Goal: Information Seeking & Learning: Learn about a topic

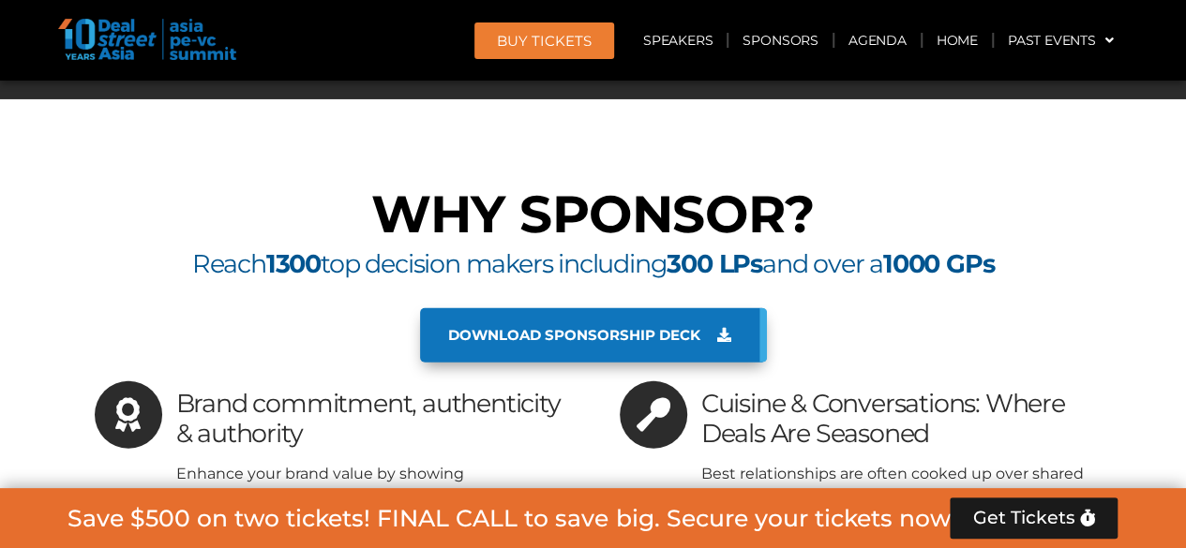
scroll to position [13466, 0]
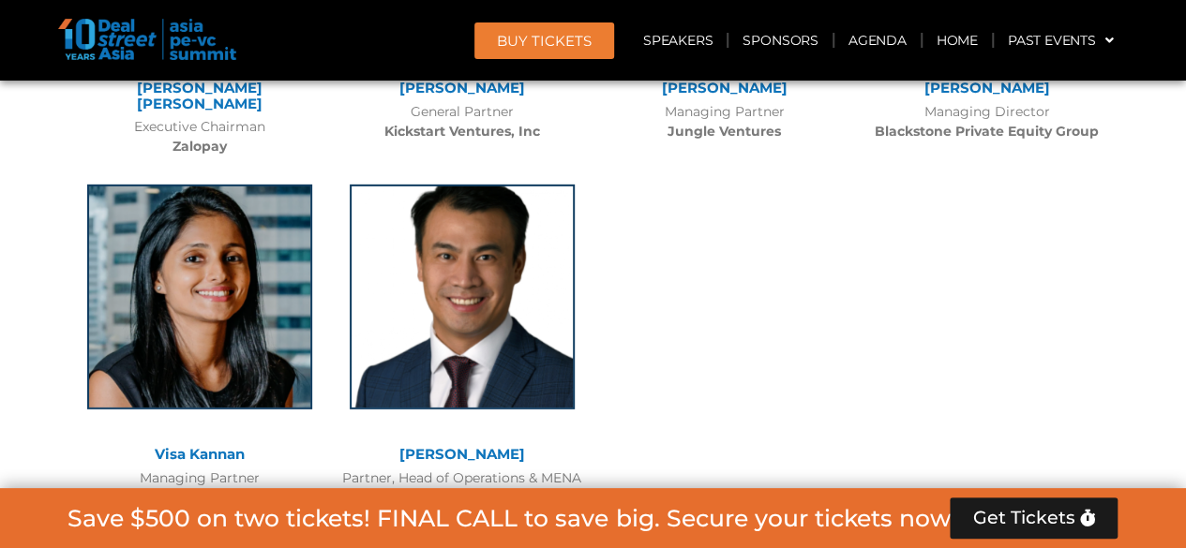
click at [547, 45] on span "BUY Tickets" at bounding box center [544, 41] width 95 height 14
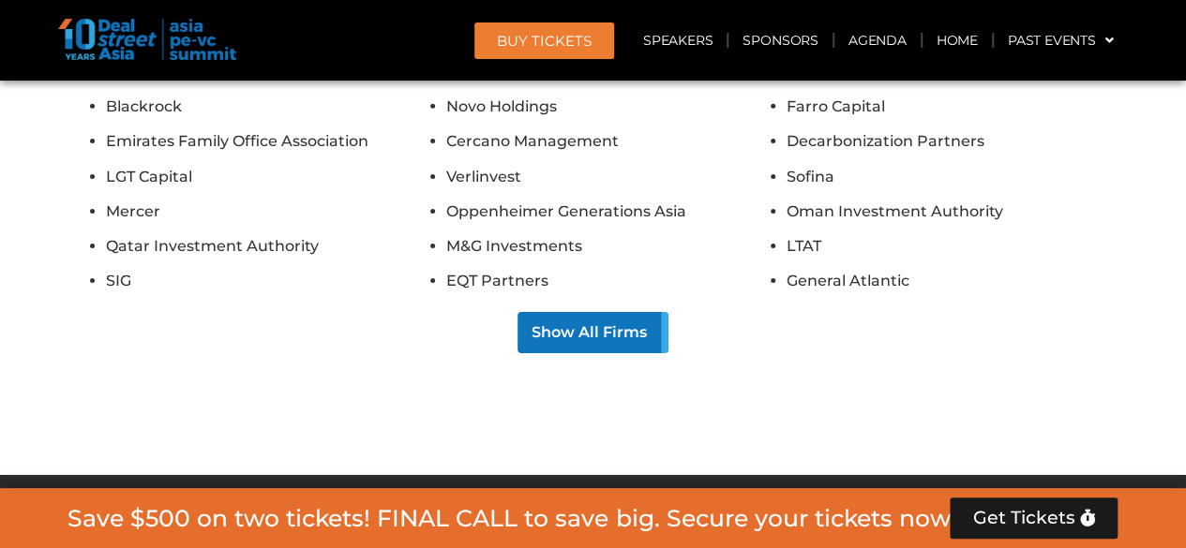
scroll to position [17421, 0]
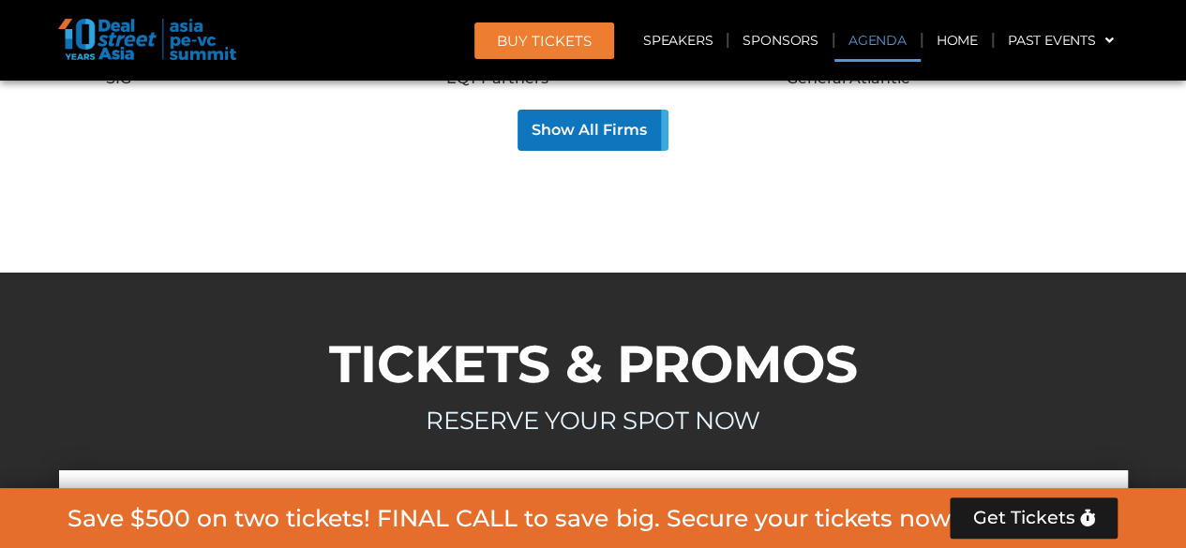
click at [864, 39] on link "Agenda" at bounding box center [877, 40] width 86 height 43
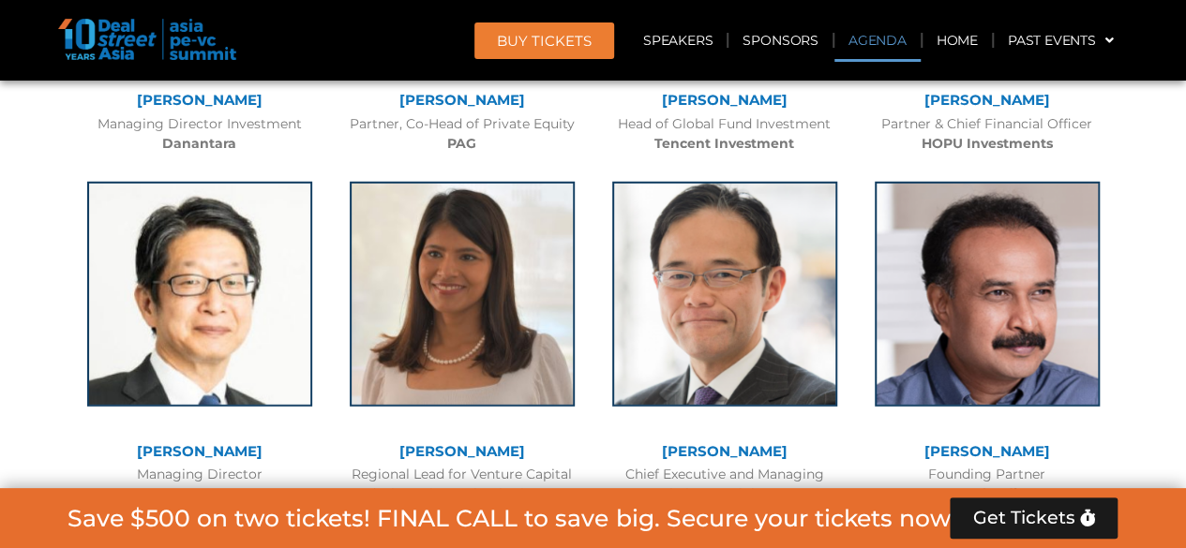
scroll to position [1081, 0]
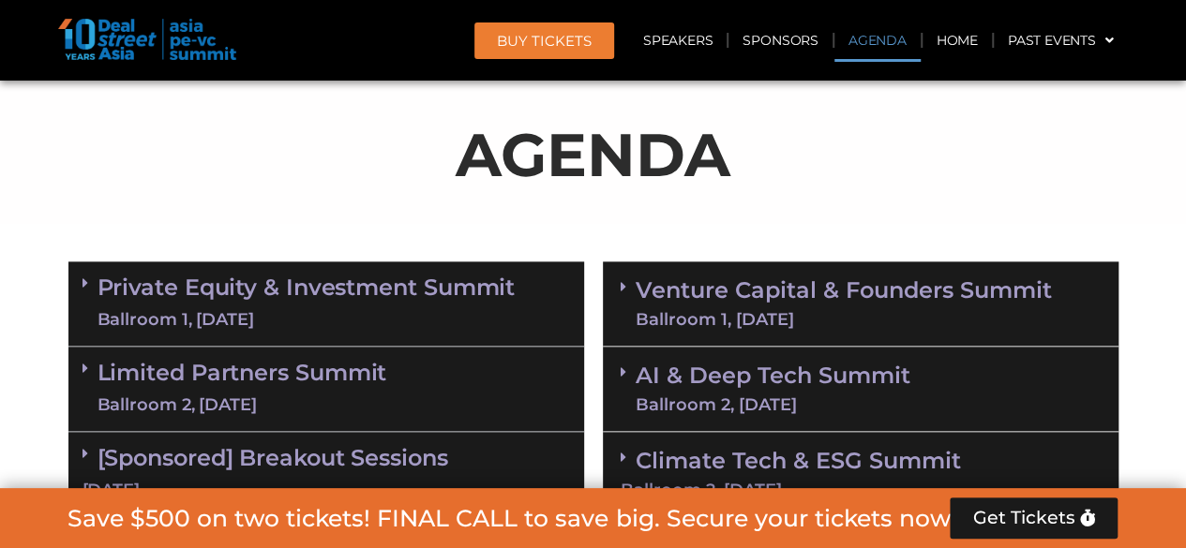
click at [211, 288] on link "Private Equity & Investment Summit Ballroom 1, 10 Sept" at bounding box center [306, 304] width 418 height 56
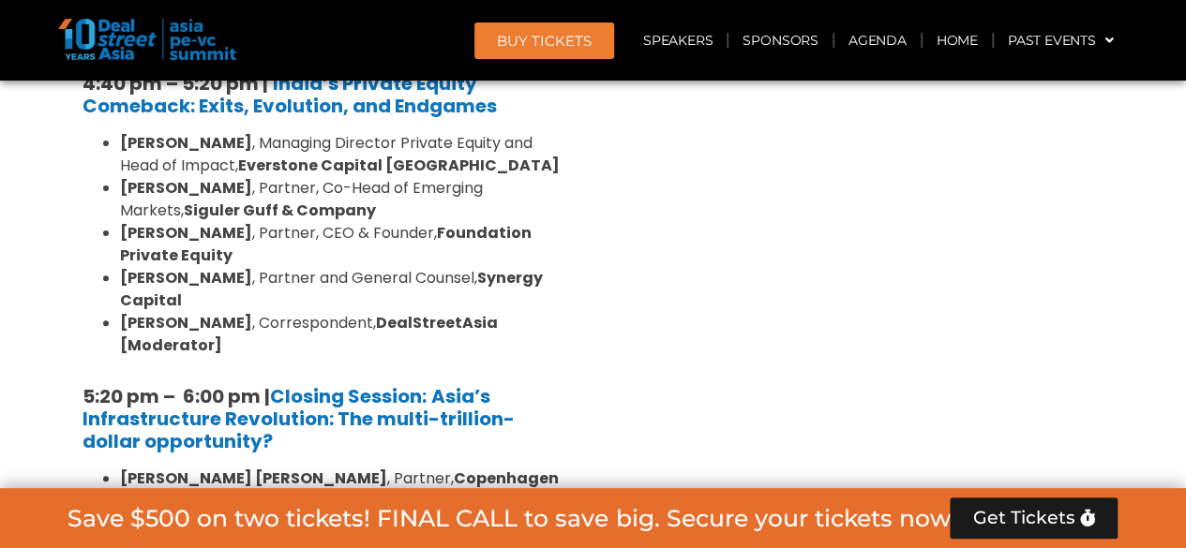
scroll to position [3754, 0]
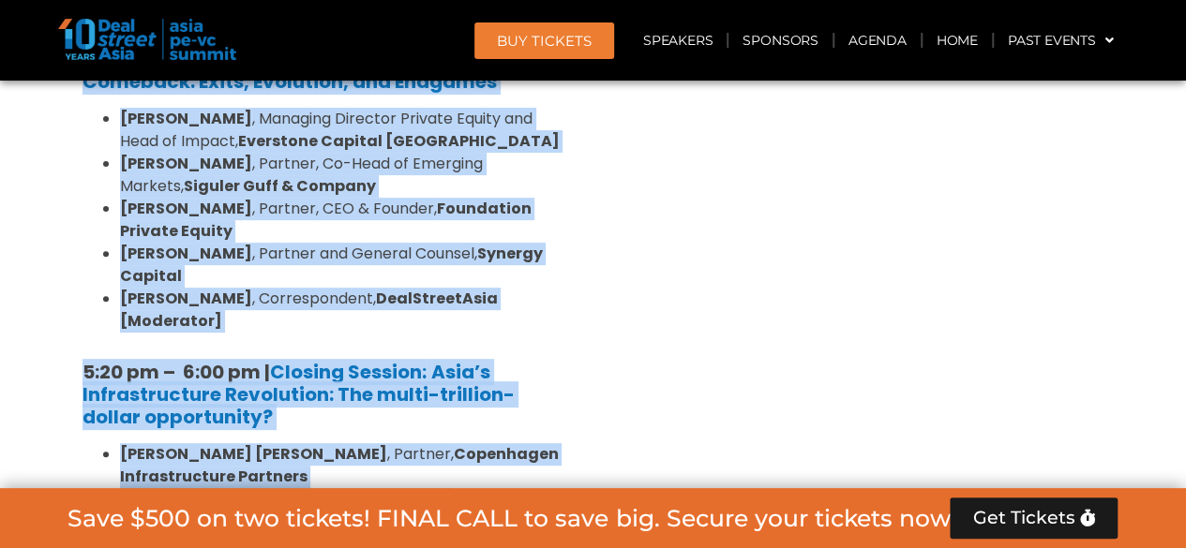
drag, startPoint x: 66, startPoint y: 201, endPoint x: 459, endPoint y: 303, distance: 406.4
copy div "8:00 am – 9:00 am | Registration & Networking Coffee [Sponsored by Kopi Kenanga…"
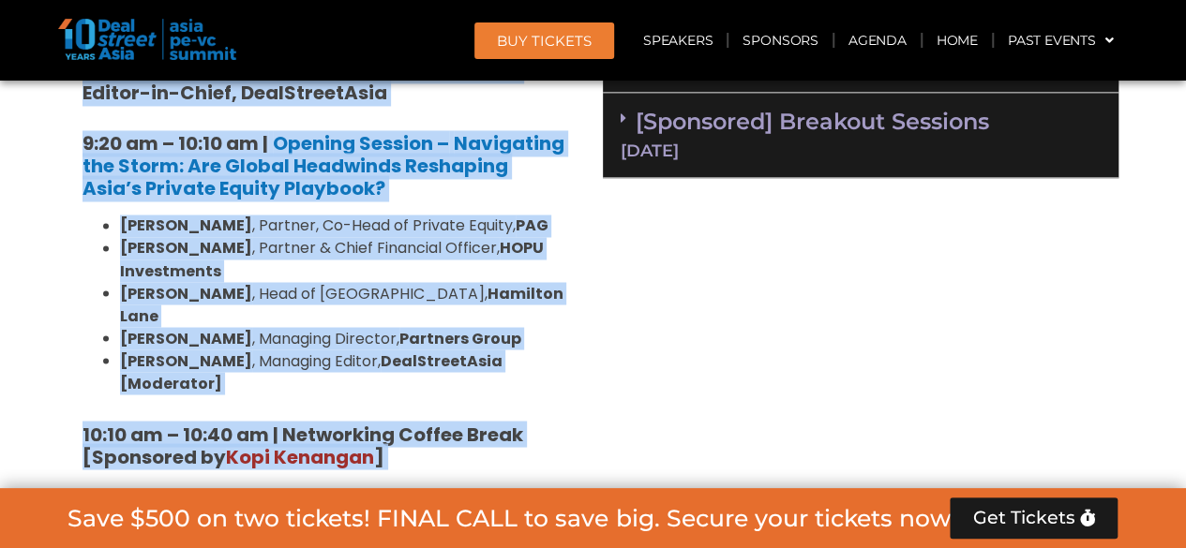
scroll to position [1224, 0]
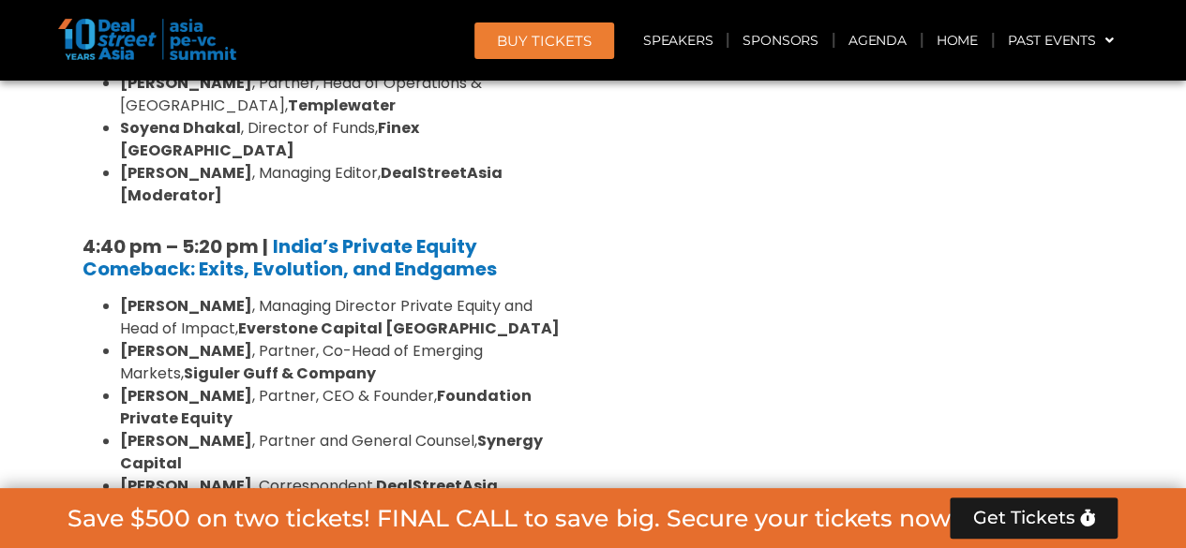
scroll to position [3848, 0]
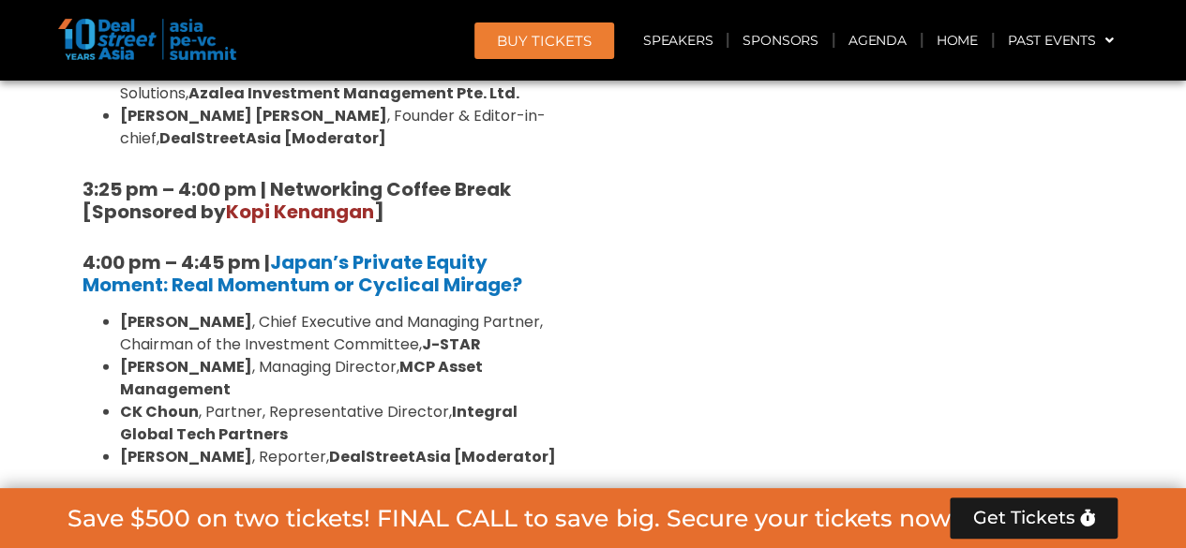
scroll to position [5759, 0]
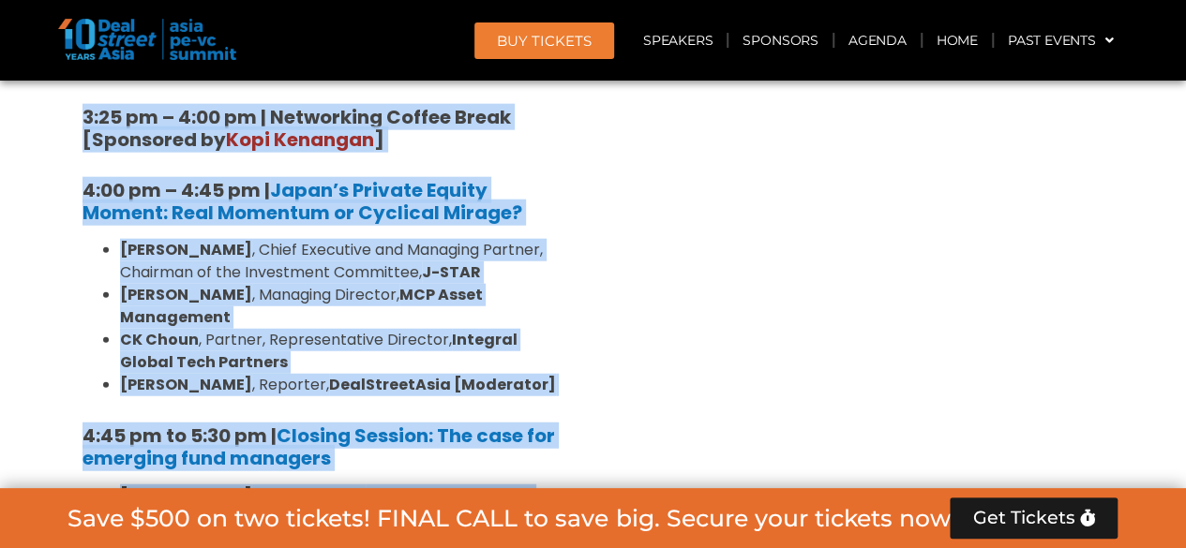
drag, startPoint x: 67, startPoint y: 187, endPoint x: 570, endPoint y: 363, distance: 532.3
copy div "10:40 am – 10:45 am | Welcome Address by Joji Thomas Philip, Founder & Editor-i…"
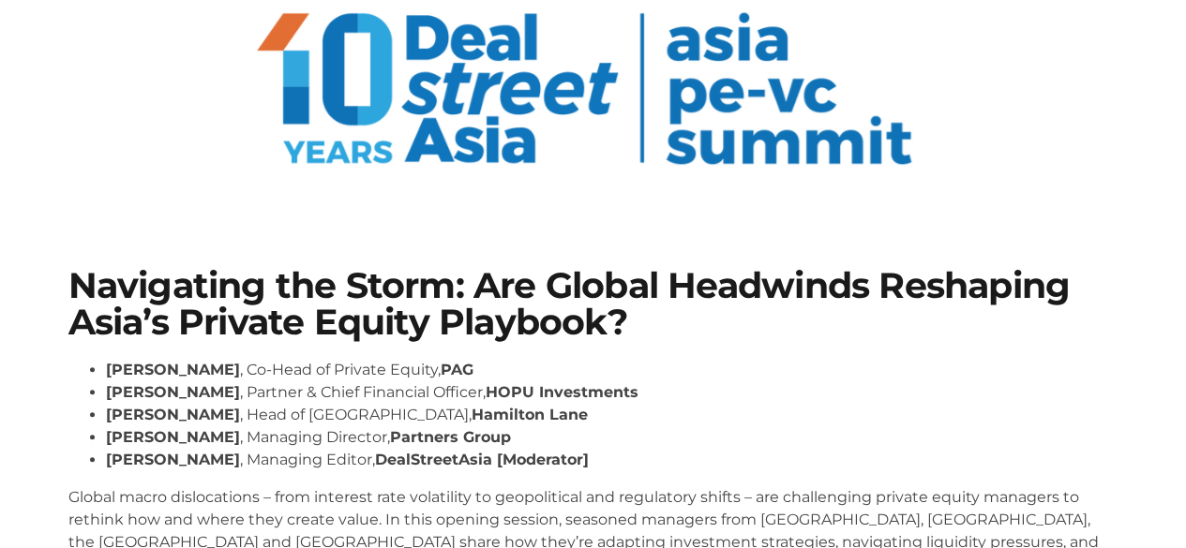
scroll to position [281, 0]
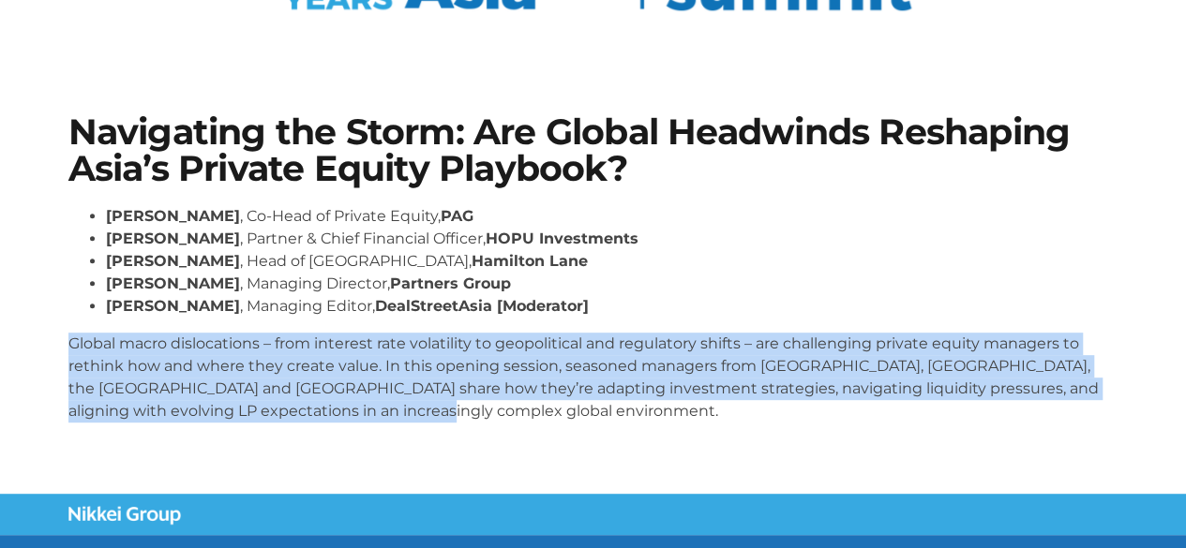
drag, startPoint x: 69, startPoint y: 345, endPoint x: 446, endPoint y: 438, distance: 388.0
click at [446, 438] on div "Nikhil Srivastava , Co-Head of Private Equity, PAG Huanan Yang , Partner & Chie…" at bounding box center [593, 321] width 1050 height 232
copy p "Global macro dislocations – from interest rate volatility to geopolitical and r…"
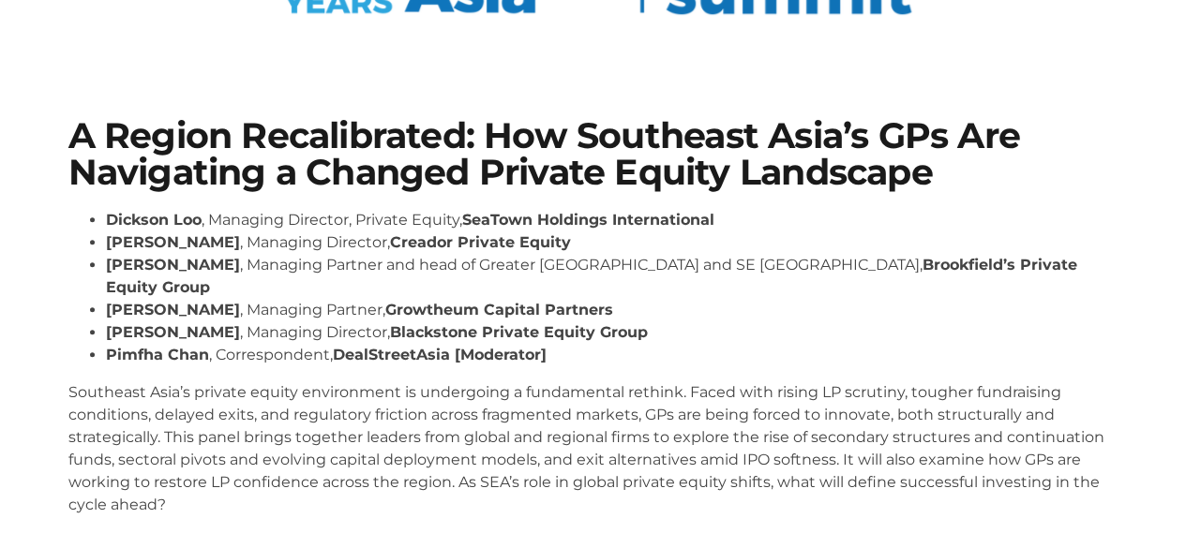
scroll to position [375, 0]
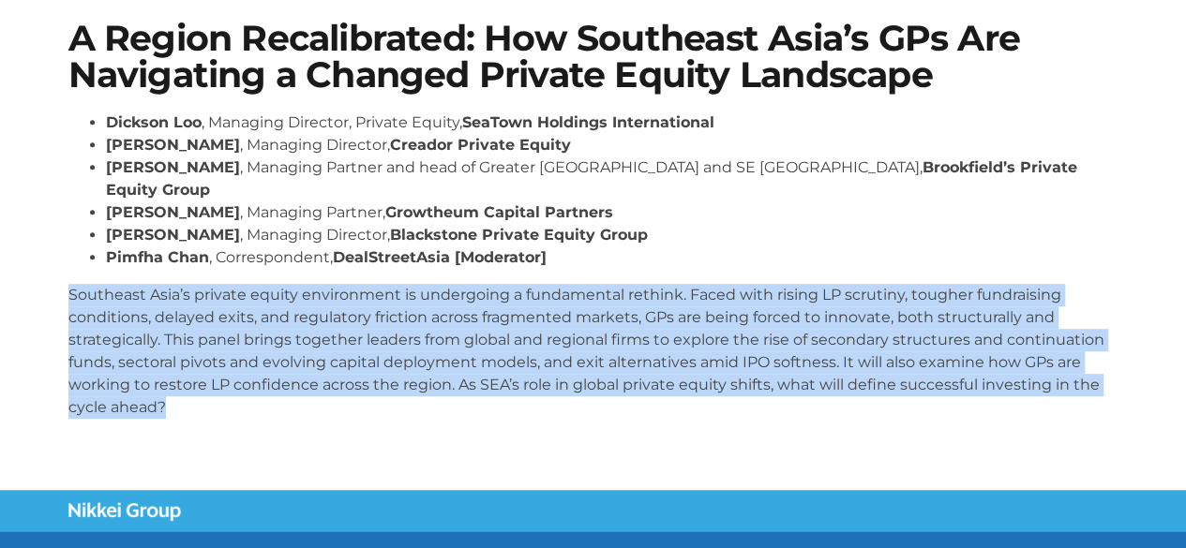
drag, startPoint x: 171, startPoint y: 384, endPoint x: 52, endPoint y: 271, distance: 163.7
click at [52, 271] on section "A Region Recalibrated: How Southeast Asia’s GPs Are Navigating a Changed Privat…" at bounding box center [593, 227] width 1186 height 526
copy p "Southeast Asia’s private equity environment is undergoing a fundamental rethink…"
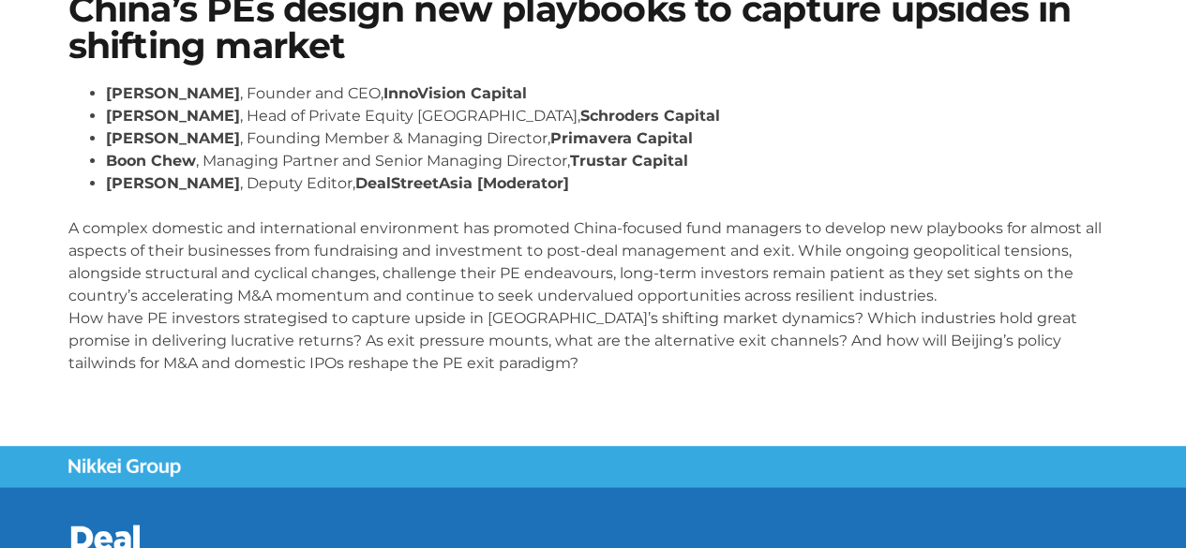
scroll to position [187, 0]
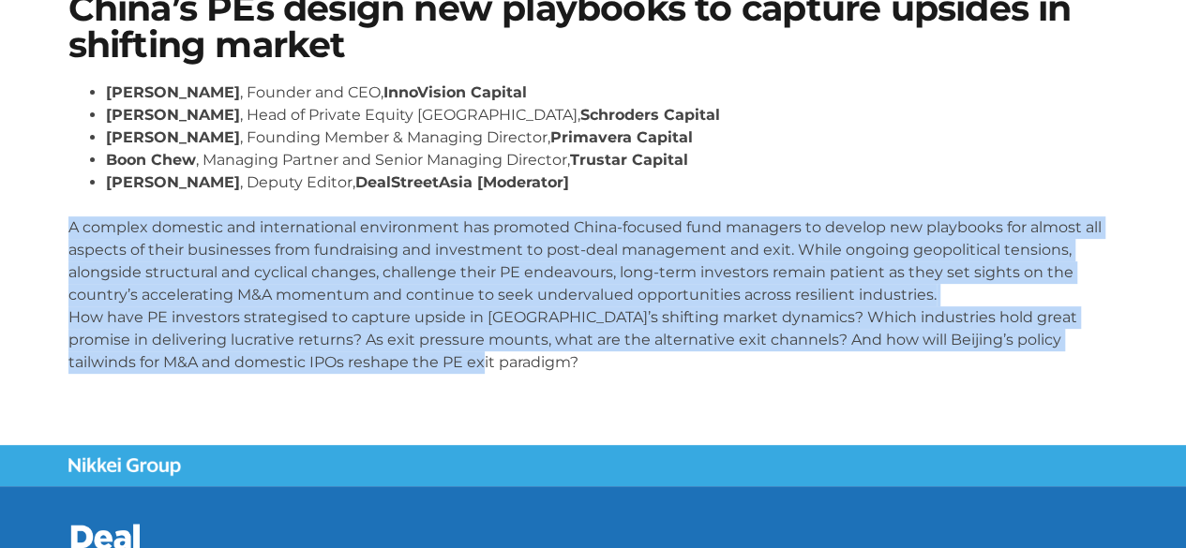
drag, startPoint x: 67, startPoint y: 222, endPoint x: 478, endPoint y: 353, distance: 431.8
click at [478, 353] on div "China’s PEs design new playbooks to capture upsides in shifting market [PERSON_…" at bounding box center [593, 189] width 1068 height 417
copy p "A complex domestic and international environment has promoted China-focused fun…"
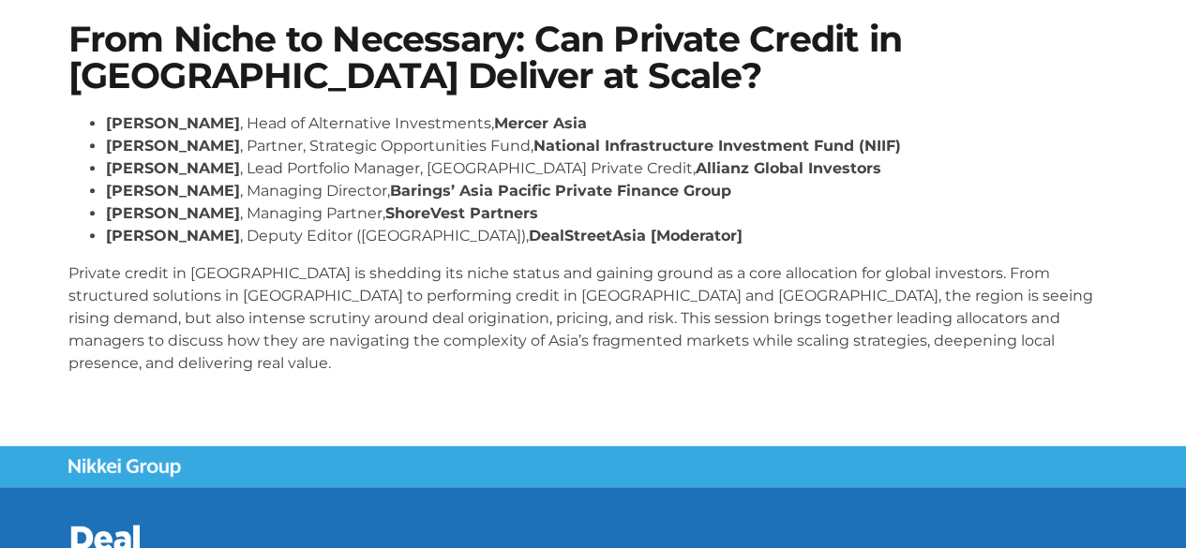
scroll to position [375, 0]
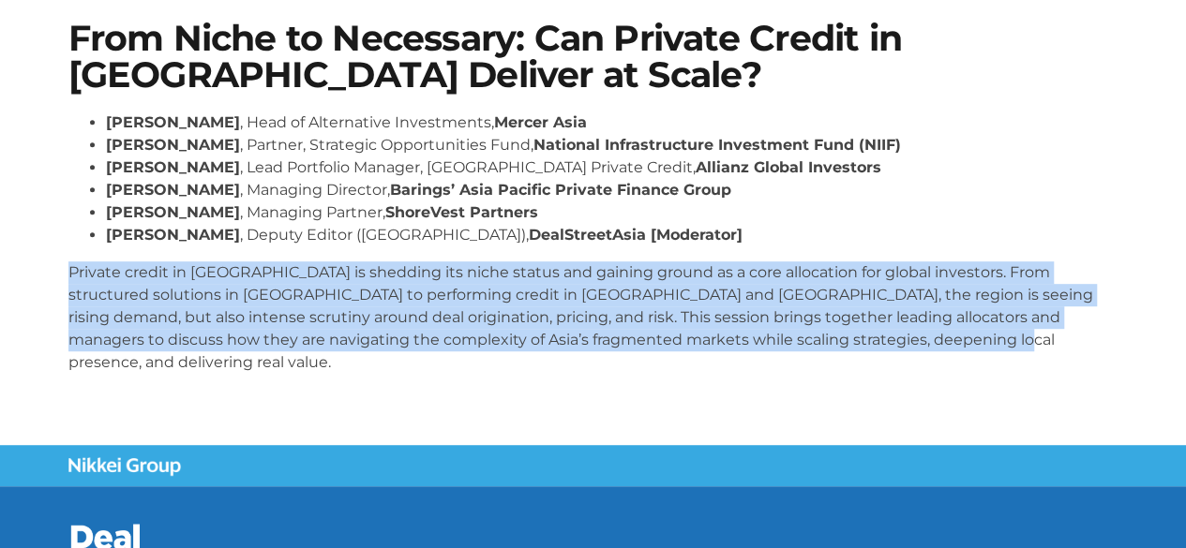
drag, startPoint x: 47, startPoint y: 273, endPoint x: 972, endPoint y: 336, distance: 927.1
click at [972, 336] on section "From Niche to Necessary: Can Private Credit in [GEOGRAPHIC_DATA] Deliver at Sca…" at bounding box center [593, 204] width 1186 height 481
copy p "Private credit in [GEOGRAPHIC_DATA] is shedding its niche status and gaining gr…"
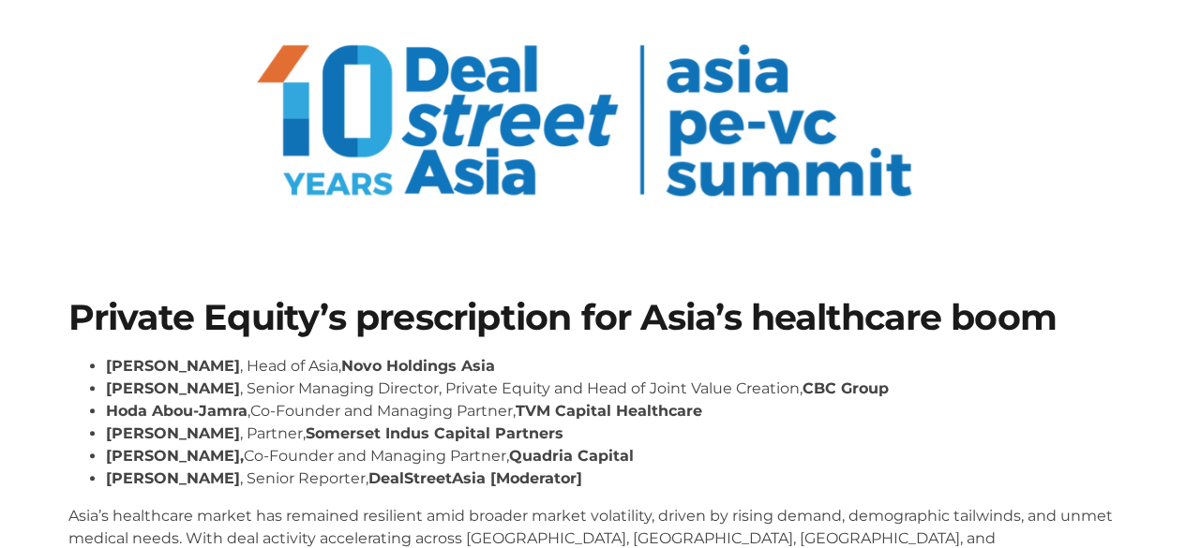
scroll to position [187, 0]
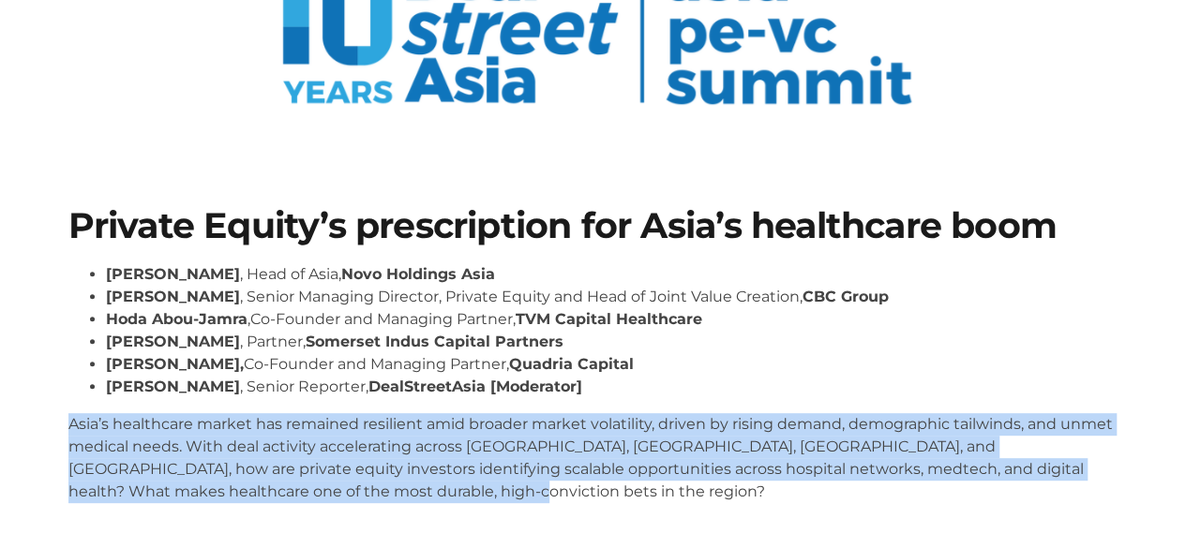
drag, startPoint x: 60, startPoint y: 422, endPoint x: 369, endPoint y: 510, distance: 321.6
click at [369, 510] on div "Private Equity’s prescription for Asia’s healthcare boom Dr Amit Kakar , Head o…" at bounding box center [593, 363] width 1068 height 328
copy p "Asia’s healthcare market has remained resilient amid broader market volatility,…"
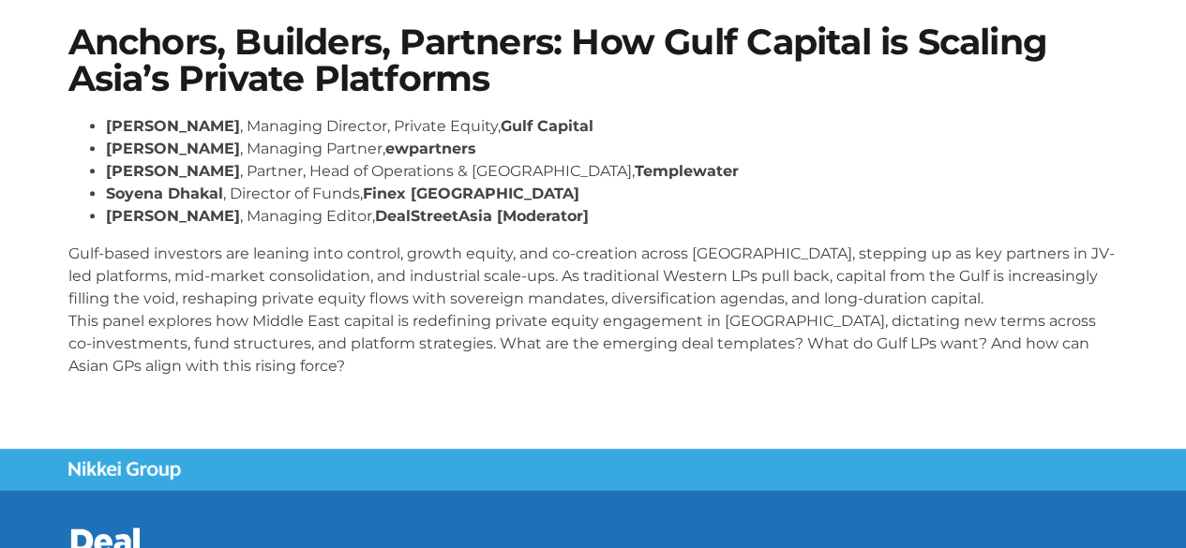
scroll to position [375, 0]
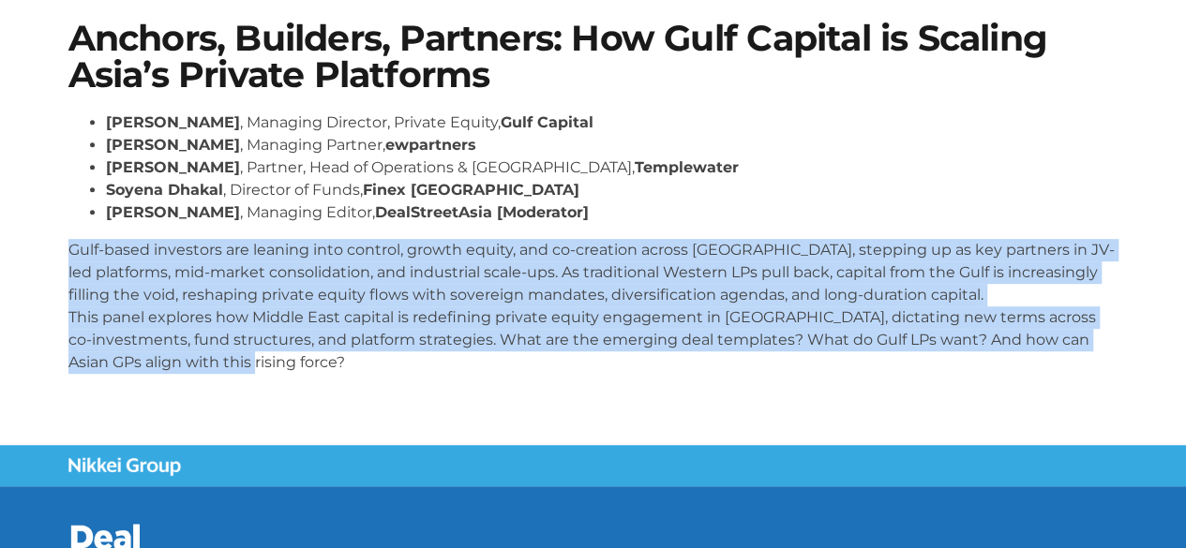
drag, startPoint x: 67, startPoint y: 250, endPoint x: 227, endPoint y: 360, distance: 194.2
click at [227, 360] on div "Anchors, Builders, Partners: How Gulf Capital is Scaling Asia’s Private Platfor…" at bounding box center [593, 204] width 1068 height 387
copy p "Gulf-based investors are leaning into control, growth equity, and co-creation a…"
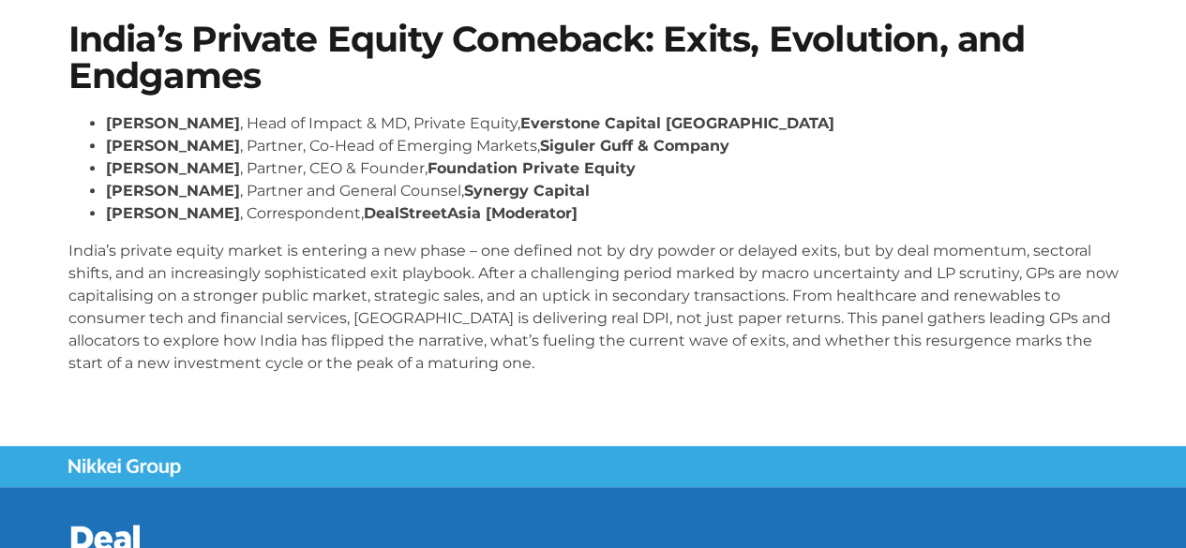
scroll to position [375, 0]
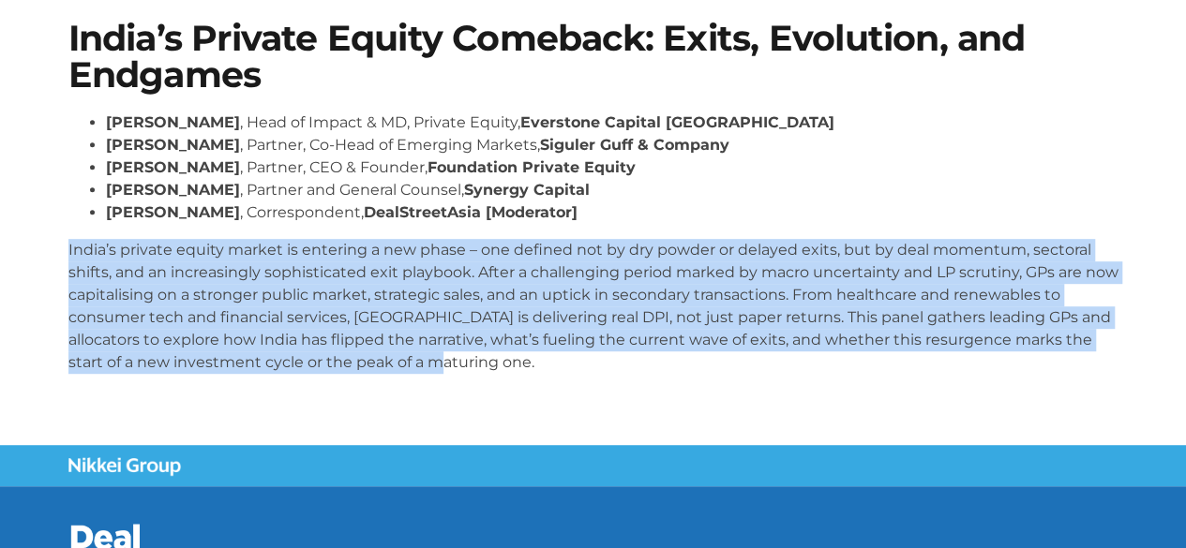
drag, startPoint x: 64, startPoint y: 250, endPoint x: 428, endPoint y: 365, distance: 382.1
click at [428, 365] on div "India’s Private Equity Comeback: Exits, Evolution, and Endgames [PERSON_NAME] ,…" at bounding box center [593, 204] width 1068 height 387
copy p "India’s private equity market is entering a new phase – one defined not by dry …"
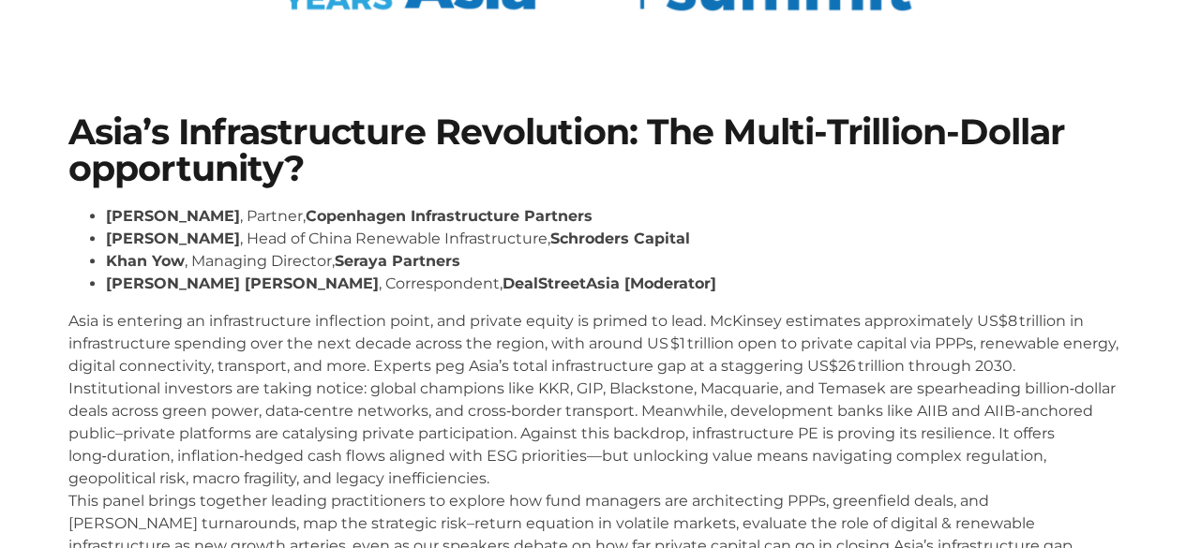
scroll to position [375, 0]
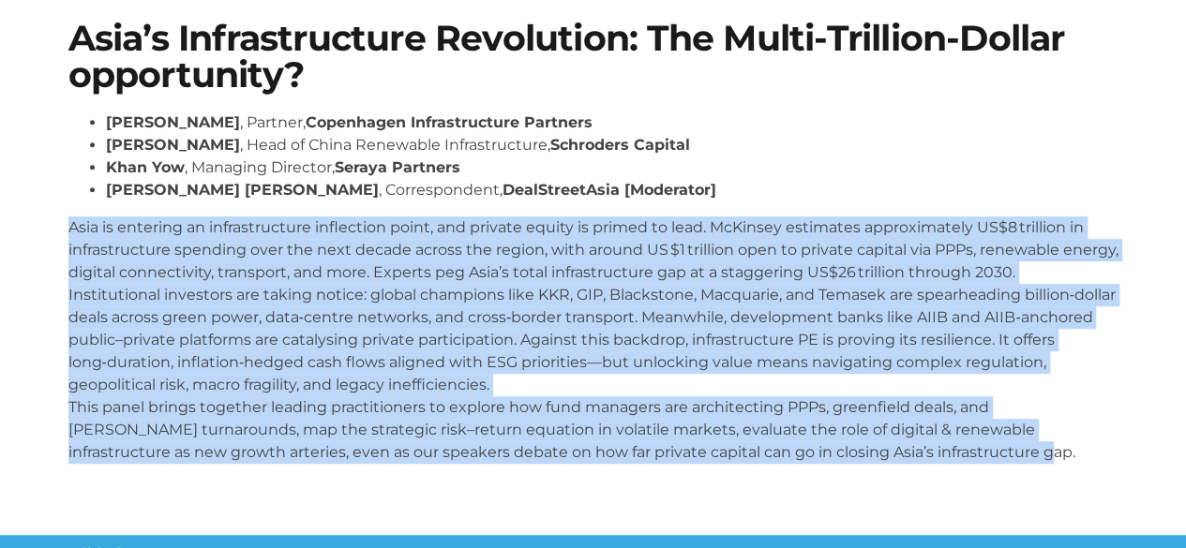
drag, startPoint x: 58, startPoint y: 226, endPoint x: 1001, endPoint y: 453, distance: 969.7
click at [1001, 453] on div "Asia’s Infrastructure Revolution: The Multi-Trillion-Dollar opportunity? Niels …" at bounding box center [593, 249] width 1068 height 477
copy p "Asia is entering an infrastructure inflection point, and private equity is prim…"
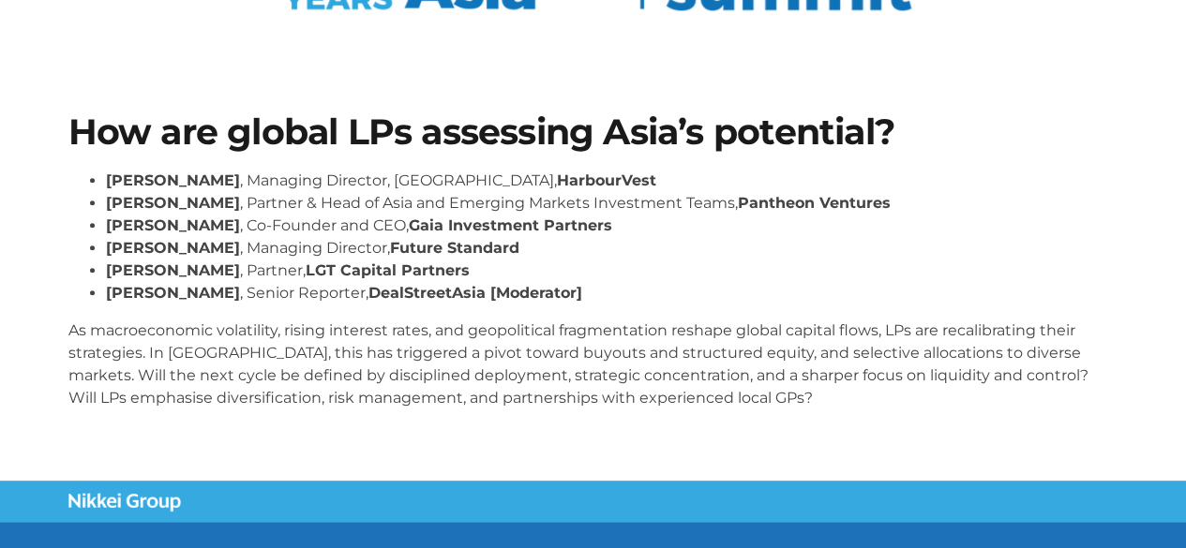
scroll to position [444, 0]
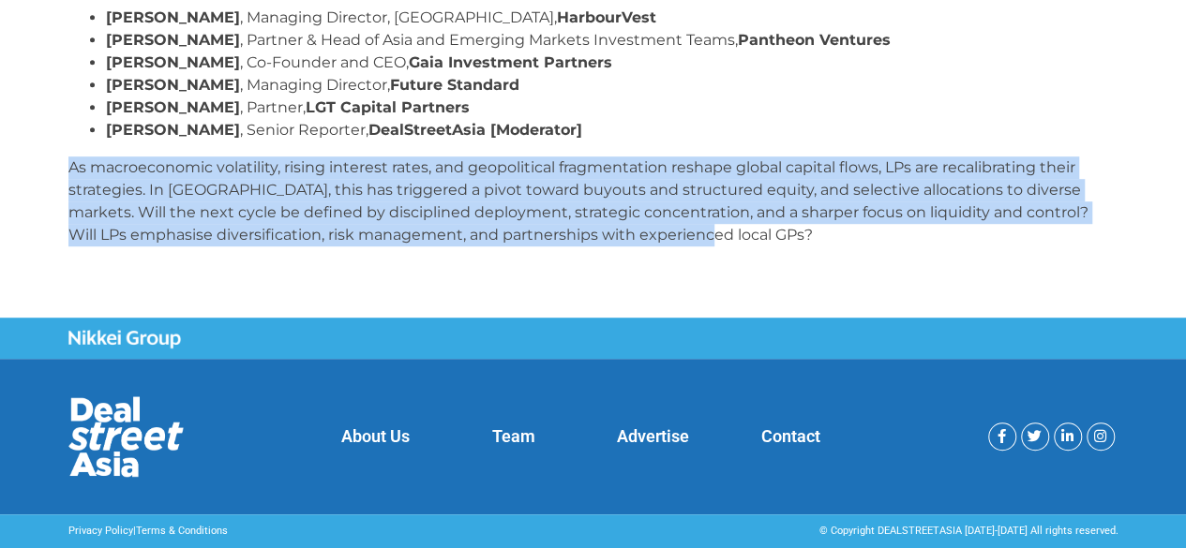
drag, startPoint x: 52, startPoint y: 166, endPoint x: 683, endPoint y: 248, distance: 636.1
click at [683, 248] on section "How are global LPs assessing Asia’s potential? [PERSON_NAME] , Managing Directo…" at bounding box center [593, 106] width 1186 height 422
copy p "As macroeconomic volatility, rising interest rates, and geopolitical fragmentat…"
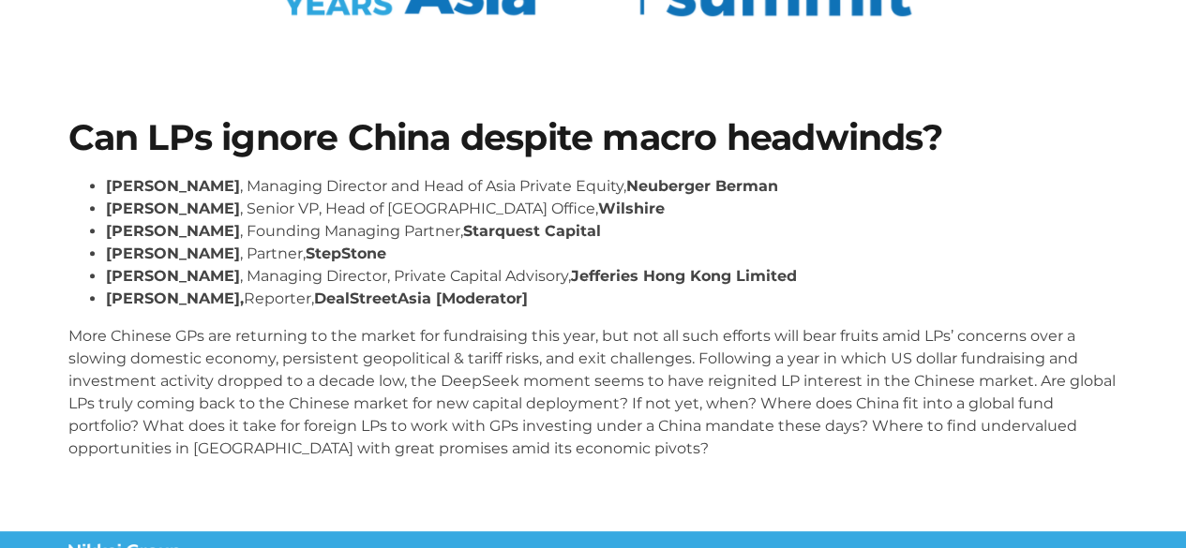
scroll to position [281, 0]
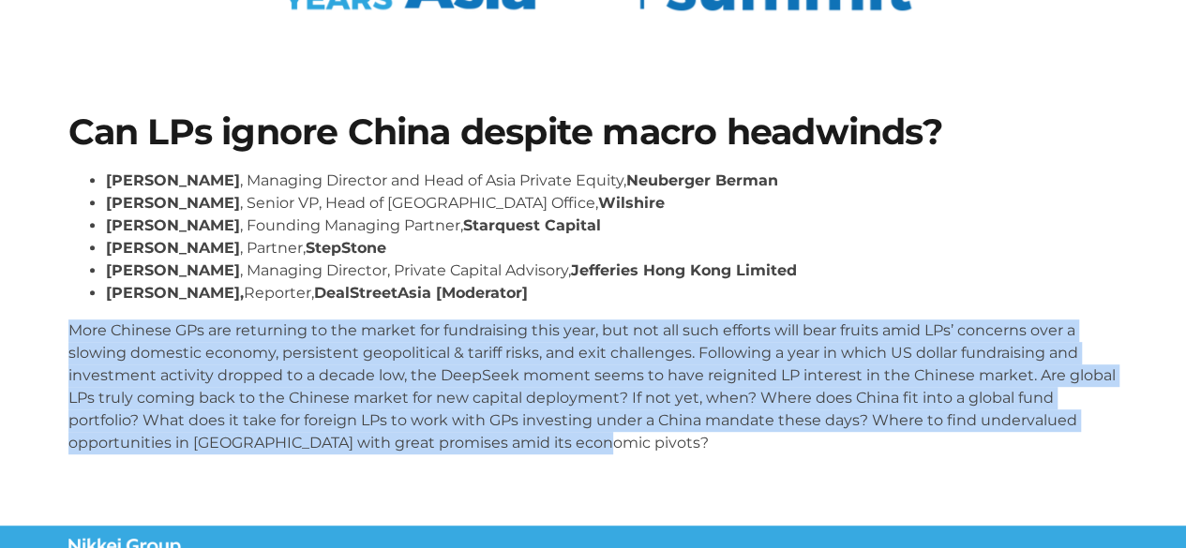
drag, startPoint x: 54, startPoint y: 327, endPoint x: 617, endPoint y: 441, distance: 573.8
click at [617, 441] on section "Can LPs ignore China despite macro headwinds? [PERSON_NAME] , Managing Director…" at bounding box center [593, 291] width 1186 height 467
copy p "More Chinese GPs are returning to the market for fundraising this year, but not…"
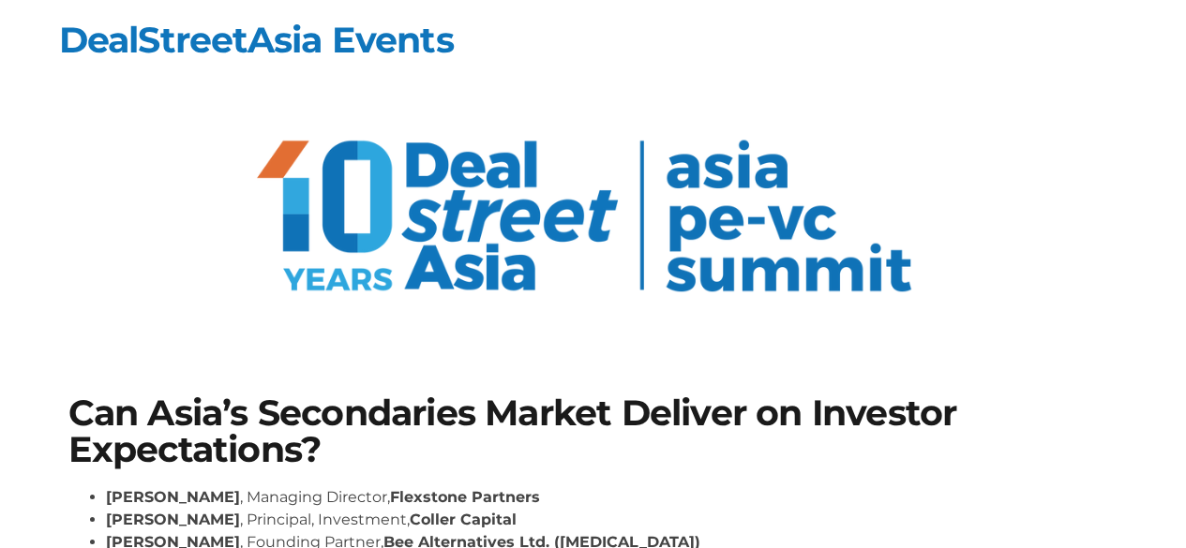
scroll to position [375, 0]
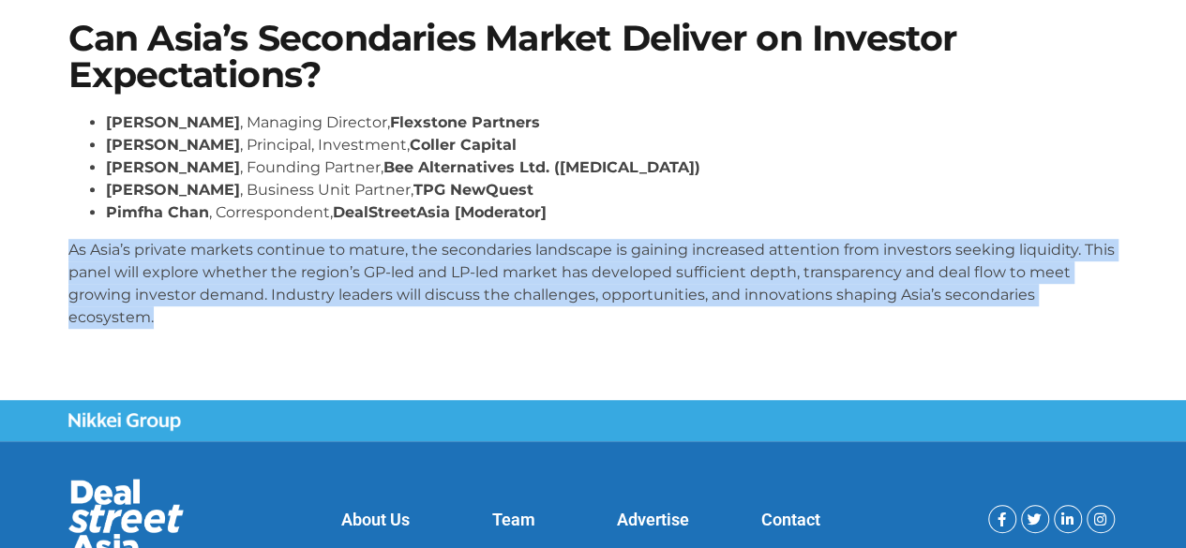
drag, startPoint x: 62, startPoint y: 247, endPoint x: 189, endPoint y: 315, distance: 144.2
click at [189, 315] on div "Can Asia’s Secondaries Market Deliver on Investor Expectations? Lay Hong Lee , …" at bounding box center [593, 182] width 1068 height 342
copy p "As Asia’s private markets continue to mature, the secondaries landscape is gain…"
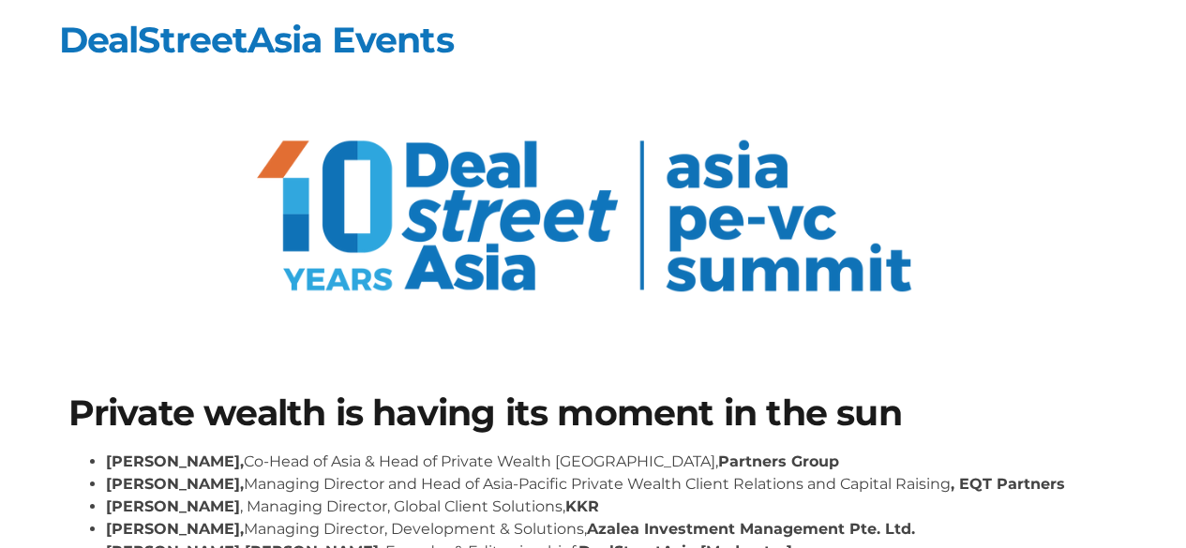
scroll to position [281, 0]
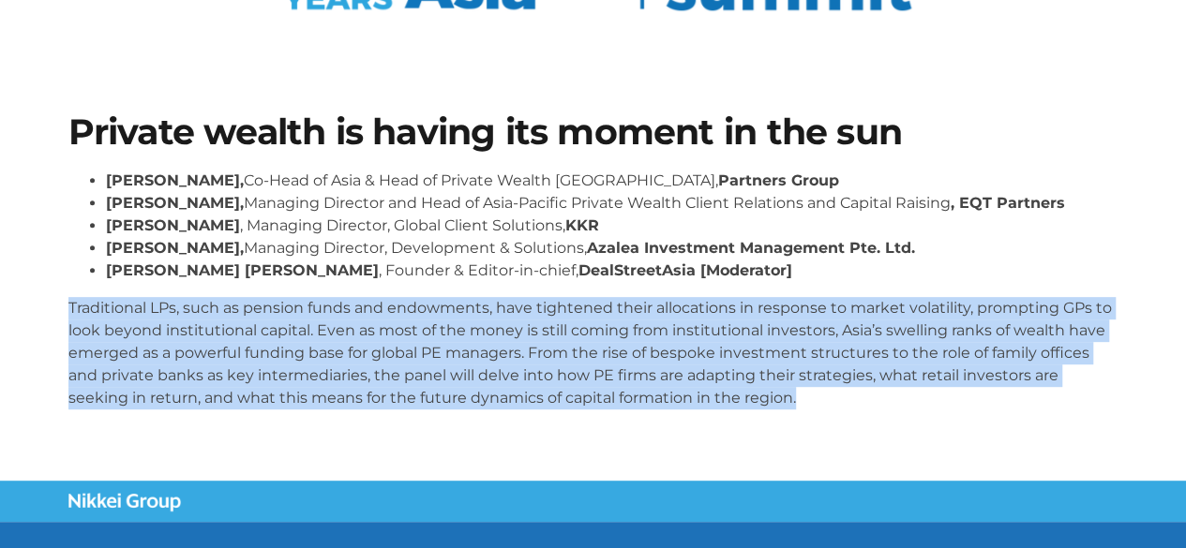
drag, startPoint x: 61, startPoint y: 308, endPoint x: 785, endPoint y: 404, distance: 730.7
click at [785, 404] on div "Private wealth is having its moment in the sun Henry Chui, Co-Head of Asia & He…" at bounding box center [593, 269] width 1068 height 328
copy p "Traditional LPs, such as pension funds and endowments, have tightened their all…"
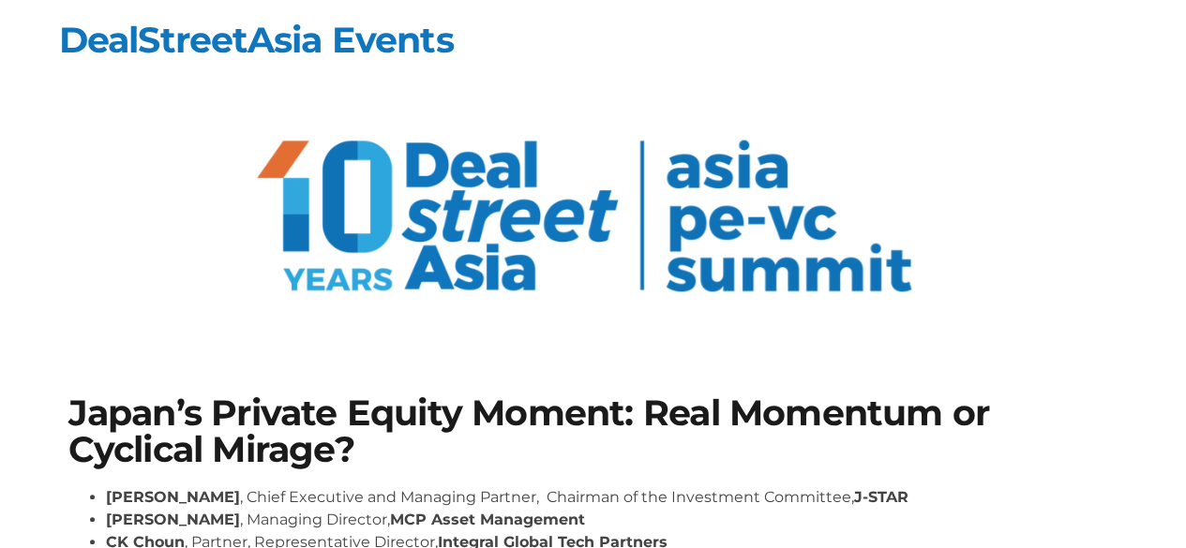
scroll to position [281, 0]
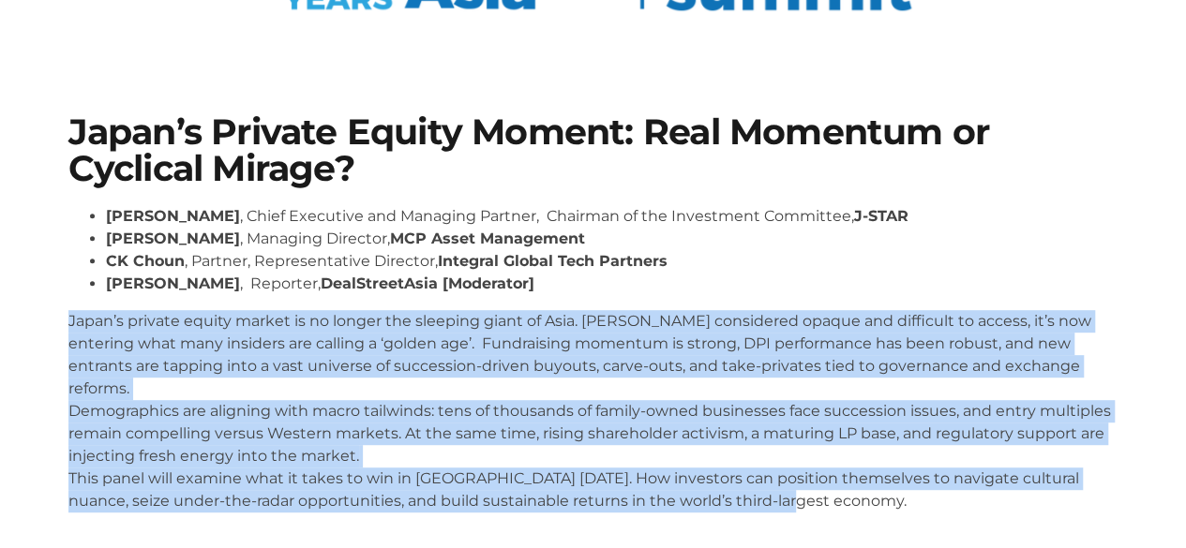
drag, startPoint x: 55, startPoint y: 321, endPoint x: 790, endPoint y: 472, distance: 750.1
click at [790, 472] on section "Japan’s Private Equity Moment: Real Momentum or Cyclical Mirage? [PERSON_NAME] …" at bounding box center [593, 321] width 1186 height 526
copy p "Japan’s private equity market is no longer the sleeping giant of Asia. [PERSON_…"
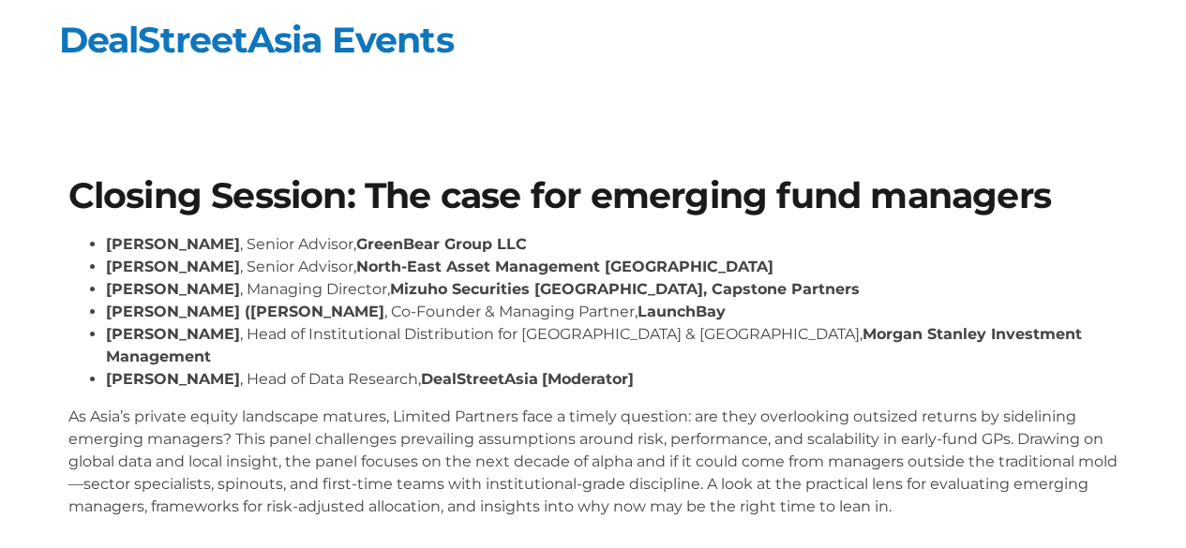
scroll to position [187, 0]
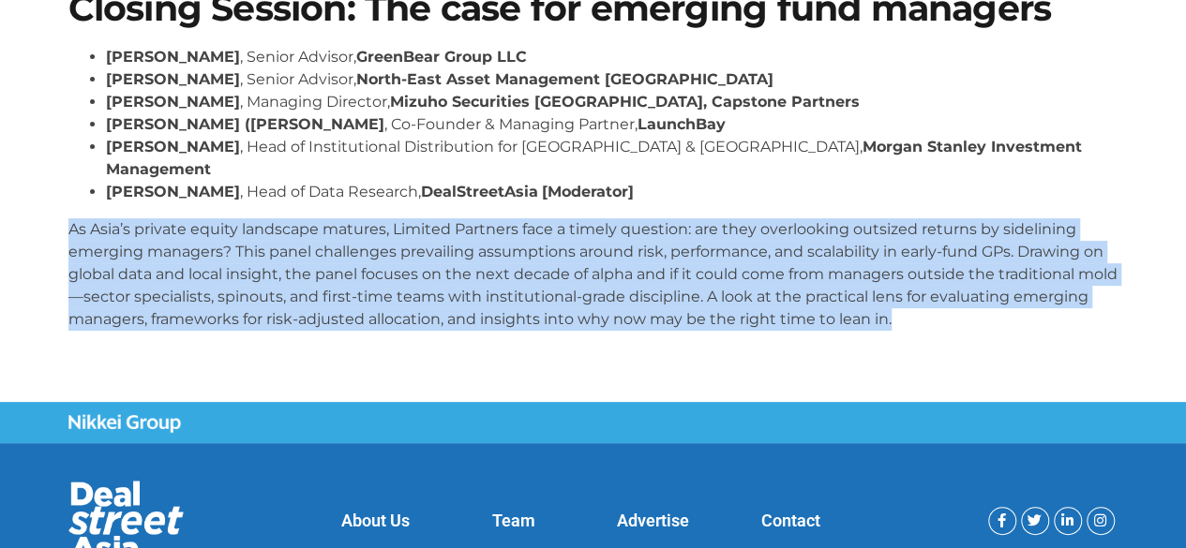
drag, startPoint x: 62, startPoint y: 202, endPoint x: 1031, endPoint y: 315, distance: 975.6
click at [1031, 315] on div "Closing Session: The case for emerging fund managers [PERSON_NAME] , Senior Adv…" at bounding box center [593, 167] width 1068 height 373
copy p "As Asia’s private equity landscape matures, Limited Partners face a timely ques…"
